Goal: Navigation & Orientation: Understand site structure

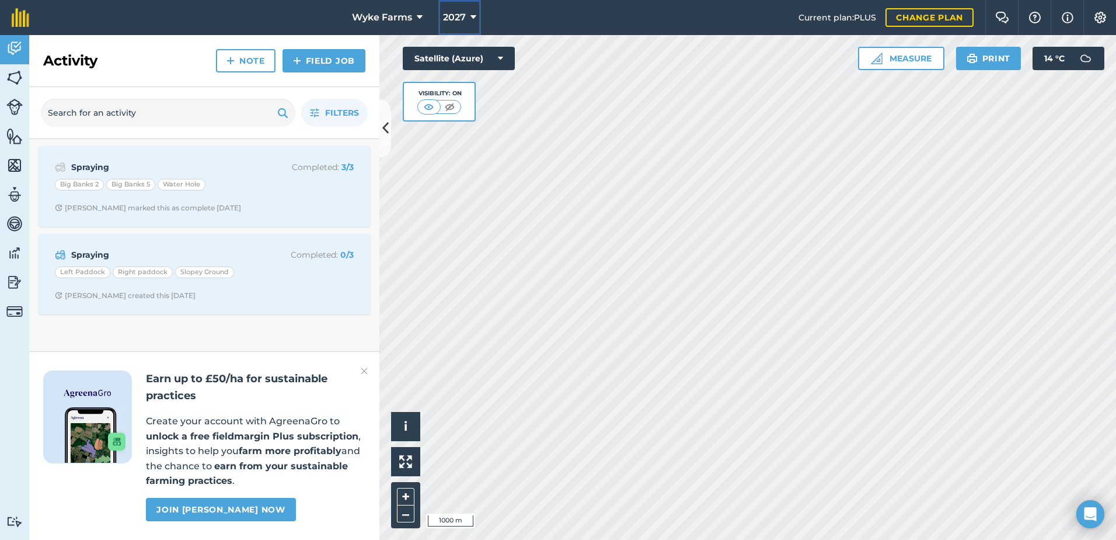
click at [448, 19] on span "2027" at bounding box center [454, 18] width 23 height 14
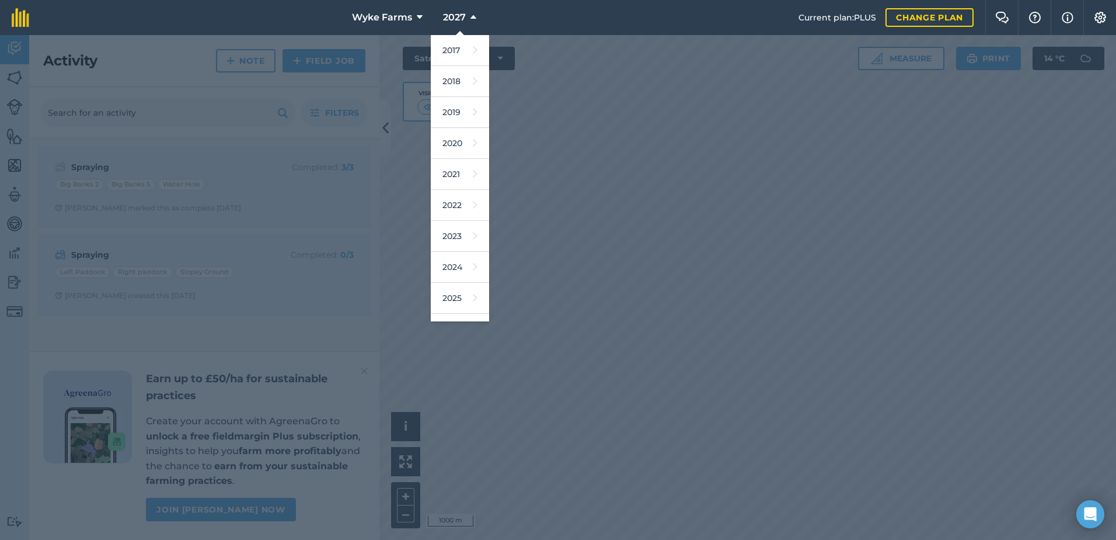
drag, startPoint x: 752, startPoint y: 364, endPoint x: 746, endPoint y: 361, distance: 7.3
click at [746, 361] on div at bounding box center [558, 287] width 1116 height 504
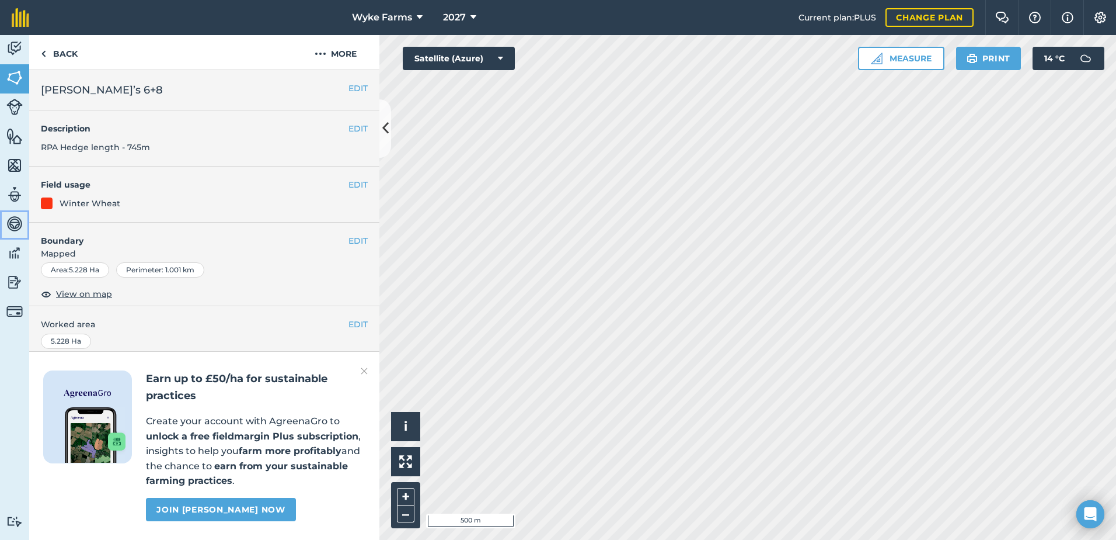
click at [13, 224] on img at bounding box center [14, 224] width 16 height 18
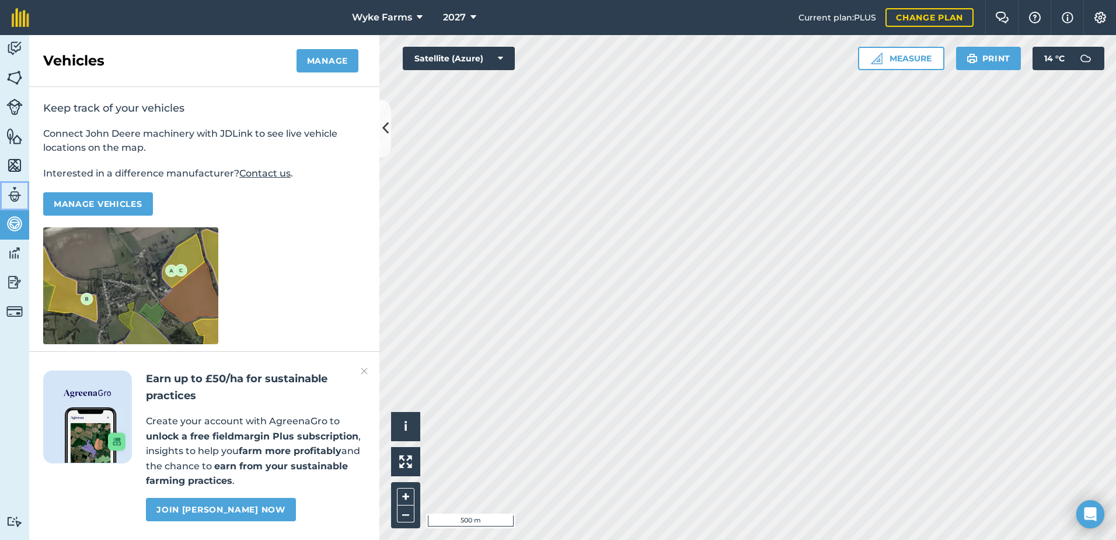
click at [14, 200] on img at bounding box center [14, 195] width 16 height 18
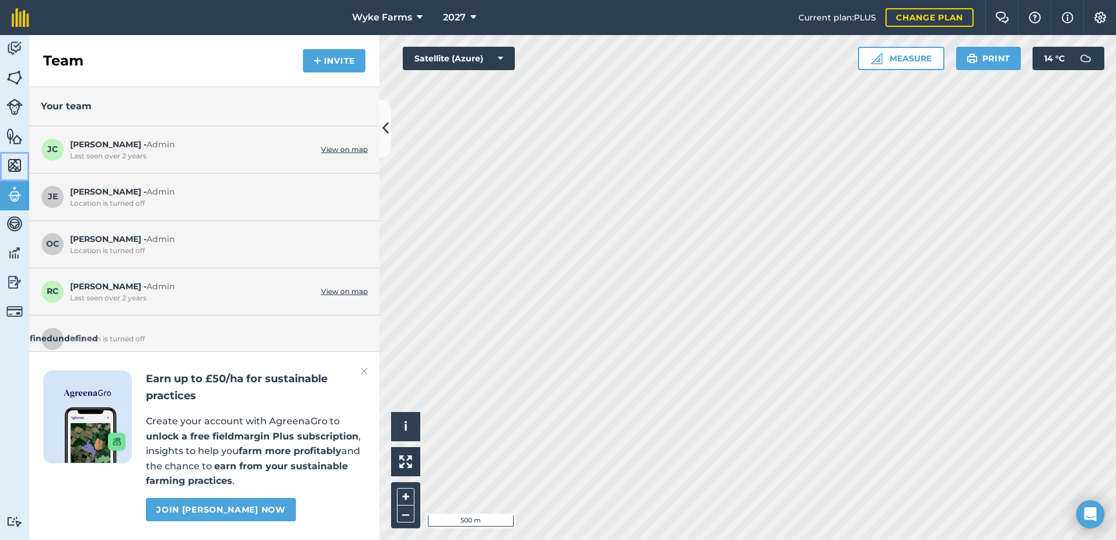
click at [22, 164] on img at bounding box center [14, 165] width 16 height 18
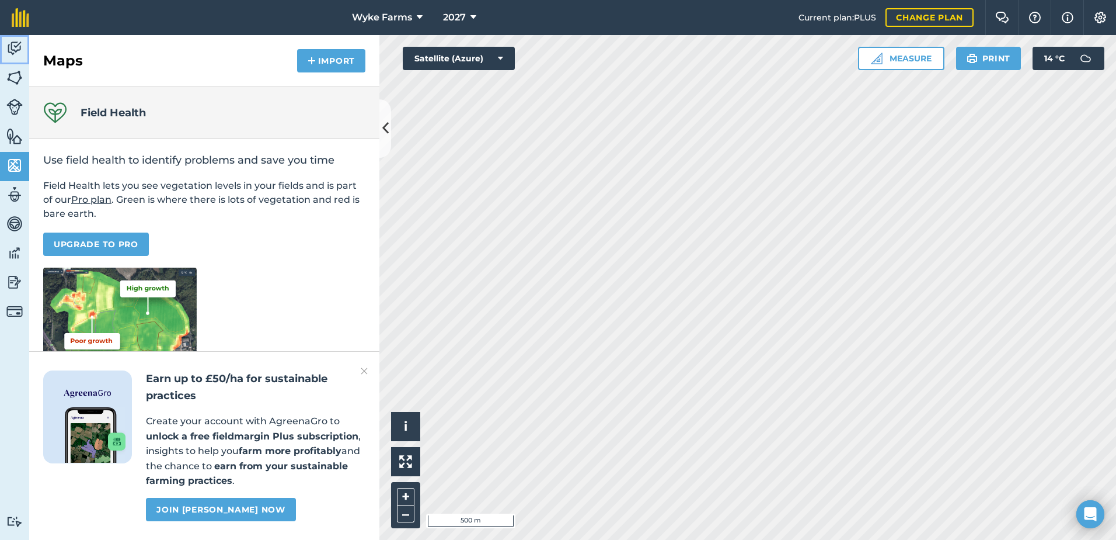
click at [19, 50] on img at bounding box center [14, 49] width 16 height 18
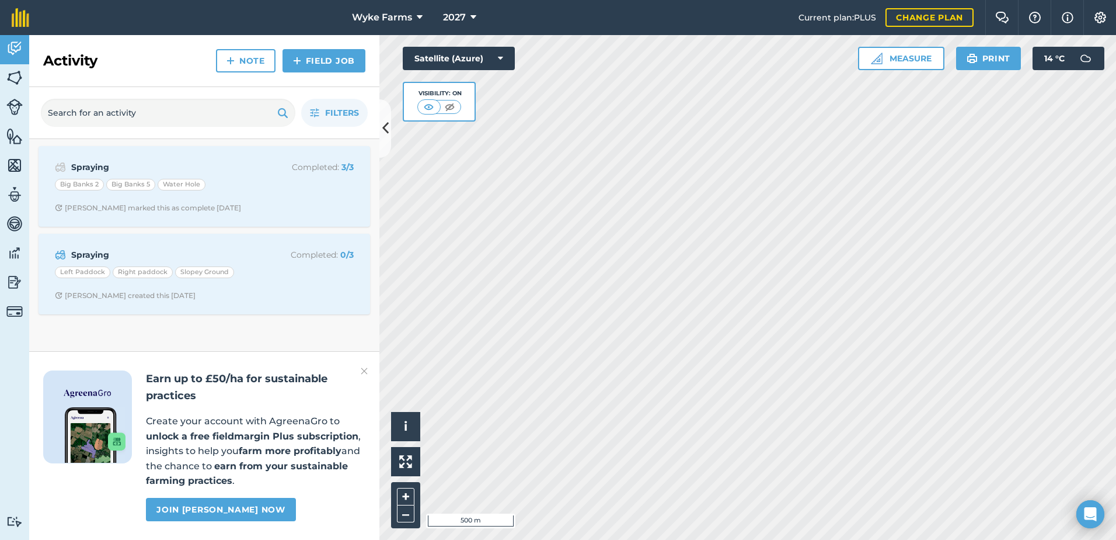
click at [363, 374] on img at bounding box center [364, 371] width 7 height 14
